Goal: Information Seeking & Learning: Check status

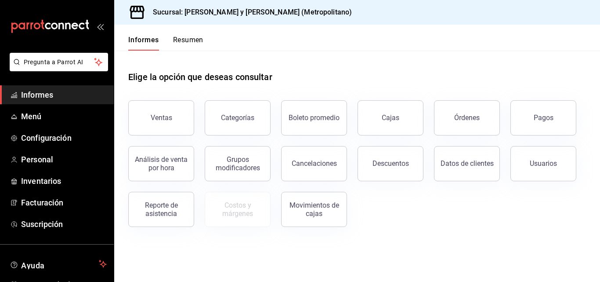
click at [315, 57] on div "Elige la opción que deseas consultar" at bounding box center [357, 70] width 458 height 39
click at [545, 95] on div "Pagos" at bounding box center [538, 113] width 76 height 46
click at [525, 142] on div "Usuarios" at bounding box center [538, 158] width 76 height 46
click at [533, 127] on button "Pagos" at bounding box center [543, 117] width 66 height 35
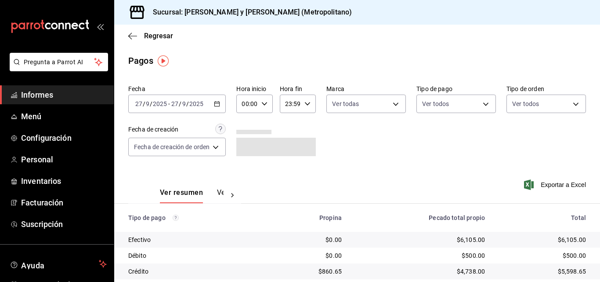
click at [220, 104] on \(Stroke\) "button" at bounding box center [216, 103] width 5 height 5
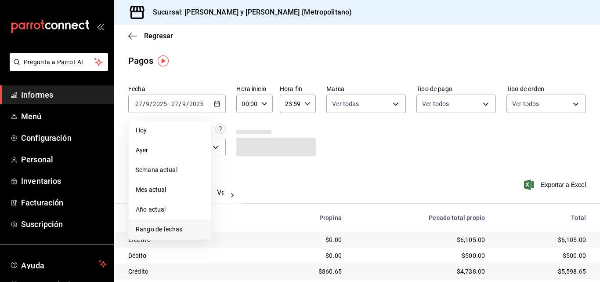
click at [158, 228] on font "Rango de fechas" at bounding box center [159, 228] width 47 height 7
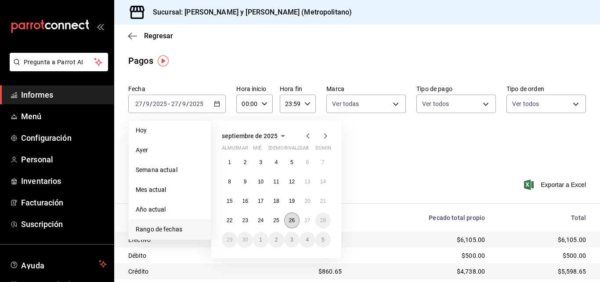
click at [294, 221] on font "26" at bounding box center [292, 220] width 6 height 6
click at [311, 221] on button "27" at bounding box center [307, 220] width 15 height 16
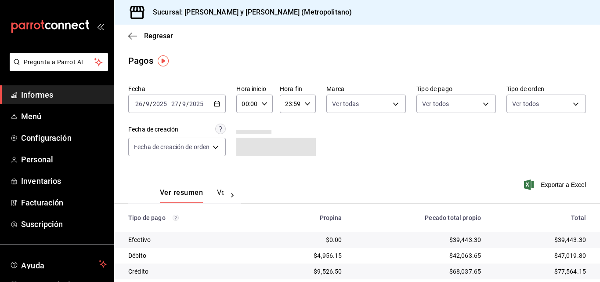
click at [261, 105] on icon "button" at bounding box center [264, 104] width 6 height 6
drag, startPoint x: 247, startPoint y: 168, endPoint x: 290, endPoint y: 87, distance: 92.2
click at [247, 169] on font "04" at bounding box center [245, 166] width 7 height 7
type input "04:00"
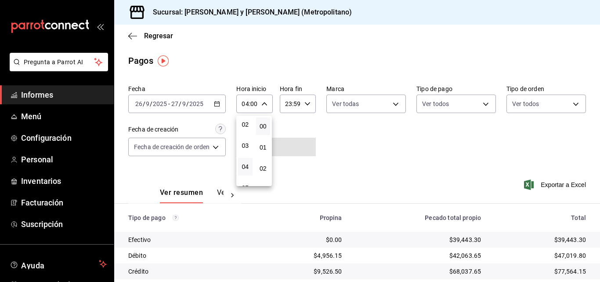
click at [302, 100] on div at bounding box center [300, 141] width 600 height 282
click at [307, 103] on icon "button" at bounding box center [307, 104] width 6 height 6
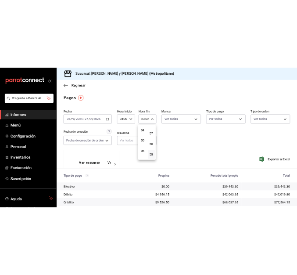
scroll to position [40, 0]
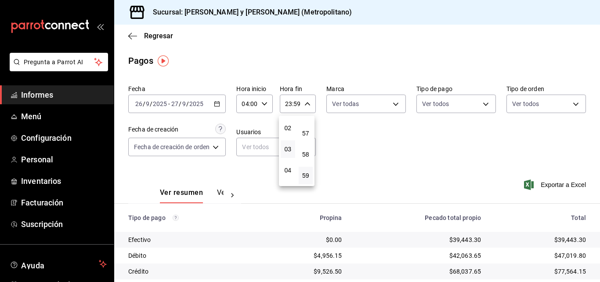
click at [295, 147] on button "03" at bounding box center [288, 149] width 14 height 18
type input "03:59"
click at [337, 147] on div at bounding box center [300, 141] width 600 height 282
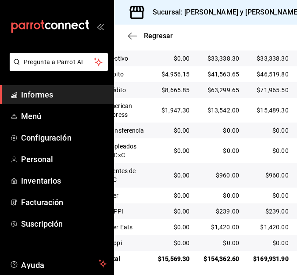
scroll to position [272, 0]
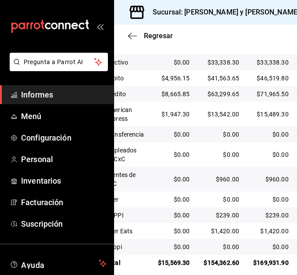
click at [130, 42] on div "Regresar" at bounding box center [205, 36] width 183 height 22
click at [130, 39] on icon "button" at bounding box center [132, 36] width 9 height 8
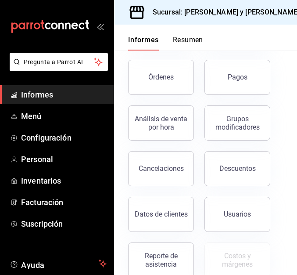
scroll to position [176, 0]
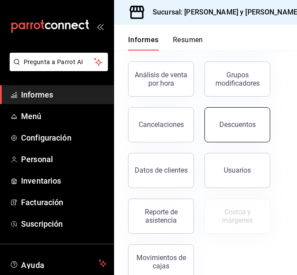
click at [215, 126] on button "Descuentos" at bounding box center [238, 124] width 66 height 35
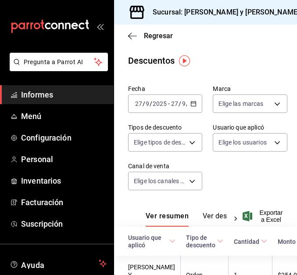
click at [195, 102] on div "[DATE] [DATE] - [DATE] [DATE]" at bounding box center [165, 103] width 74 height 18
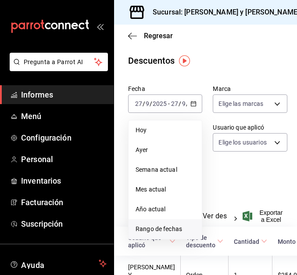
click at [167, 231] on font "Rango de fechas" at bounding box center [159, 228] width 47 height 7
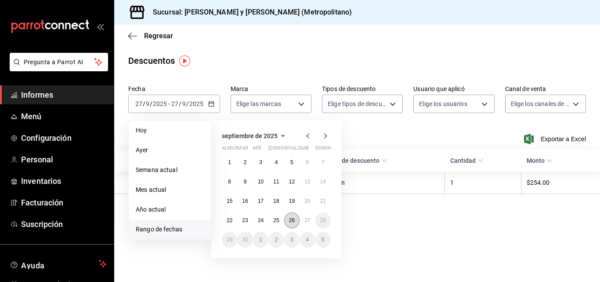
click at [296, 221] on button "26" at bounding box center [291, 220] width 15 height 16
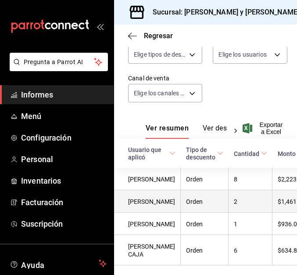
scroll to position [169, 0]
